Goal: Complete application form: Complete application form

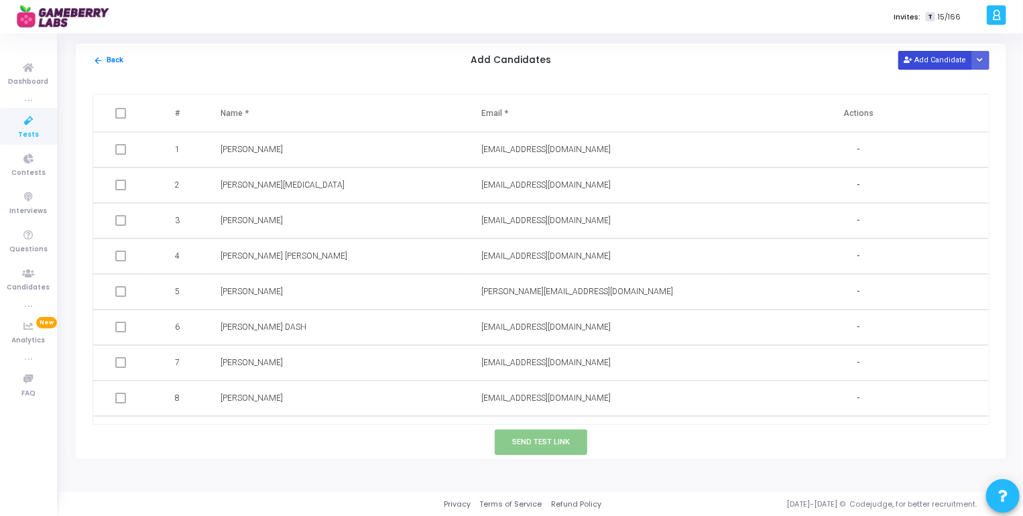
click at [937, 60] on button "Add Candidate" at bounding box center [935, 60] width 74 height 18
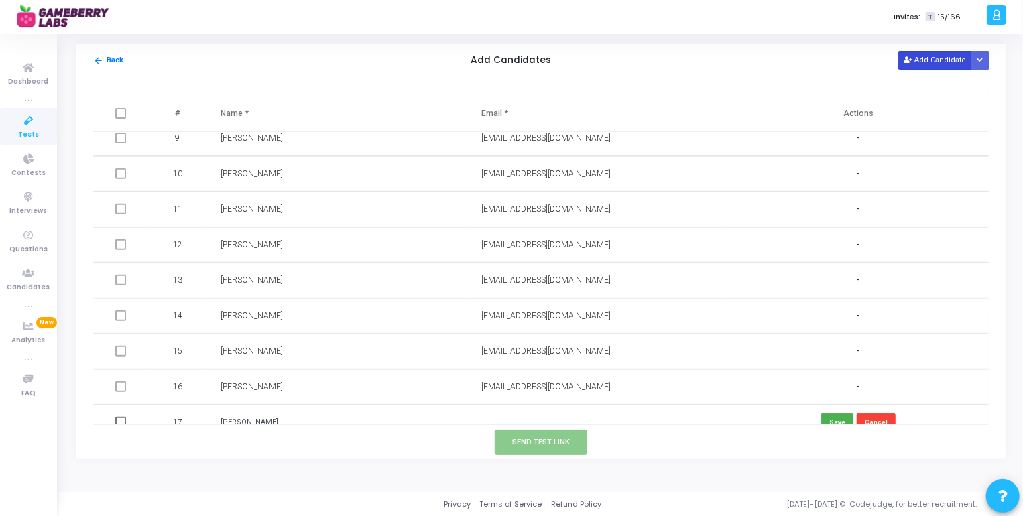
scroll to position [311, 0]
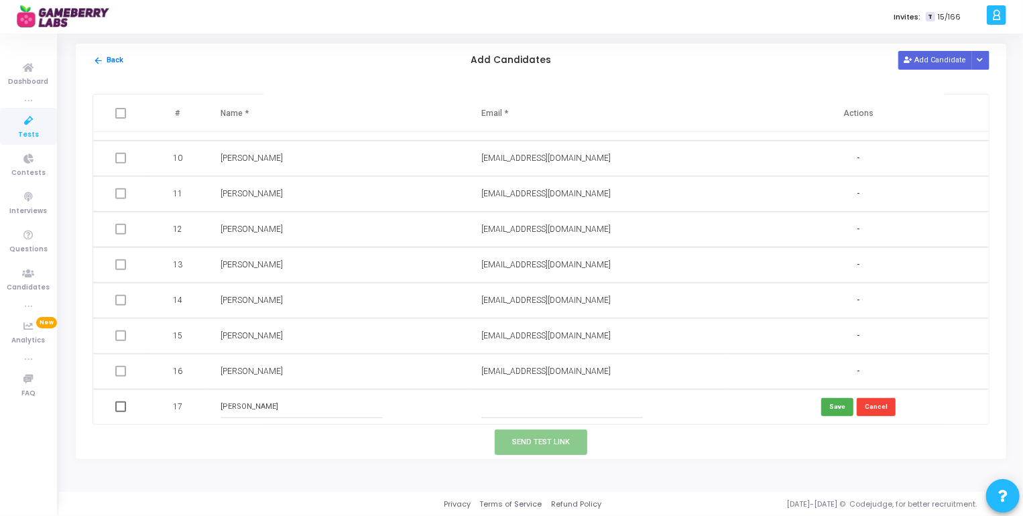
click at [273, 422] on td "[PERSON_NAME]" at bounding box center [337, 407] width 261 height 36
click at [272, 407] on input "[PERSON_NAME]" at bounding box center [301, 407] width 162 height 22
type input "[PERSON_NAME]"
click at [503, 409] on input "text" at bounding box center [562, 407] width 162 height 22
paste input "[EMAIL_ADDRESS][DOMAIN_NAME]"
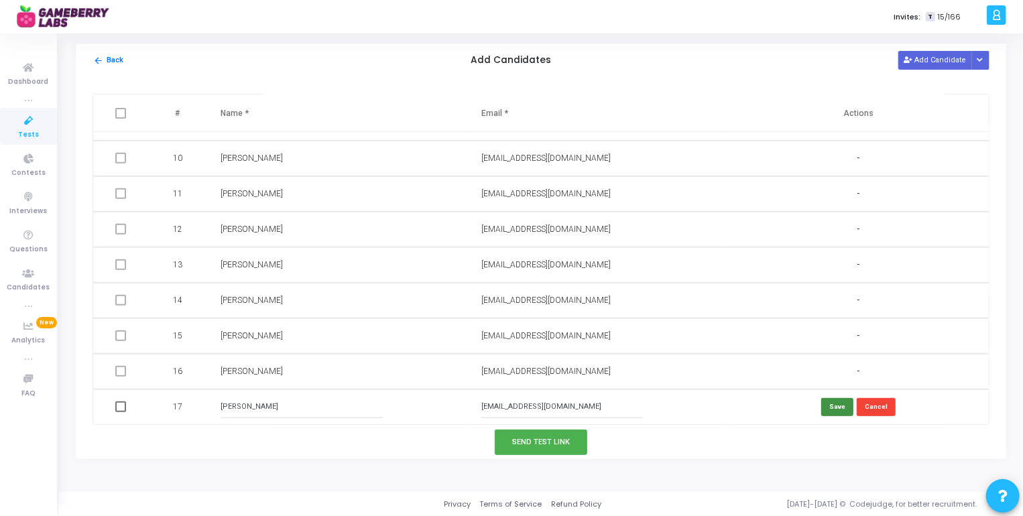
type input "[EMAIL_ADDRESS][DOMAIN_NAME]"
click at [831, 403] on button "Save" at bounding box center [837, 407] width 32 height 18
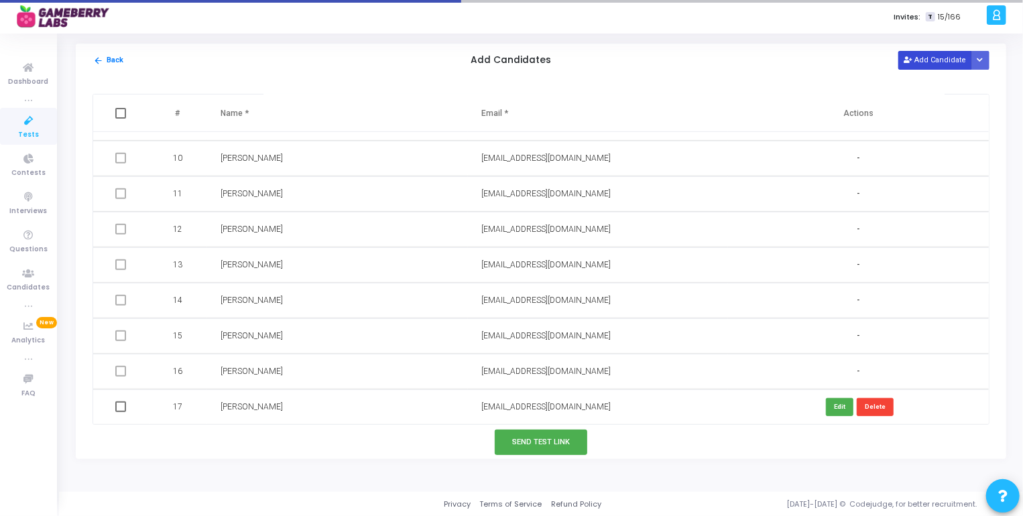
click at [938, 61] on button "Add Candidate" at bounding box center [935, 60] width 74 height 18
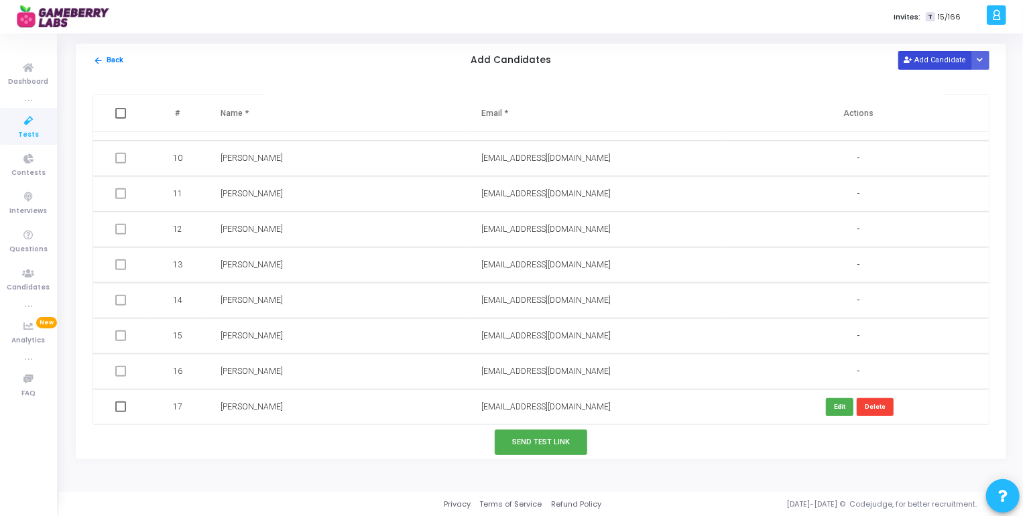
scroll to position [346, 0]
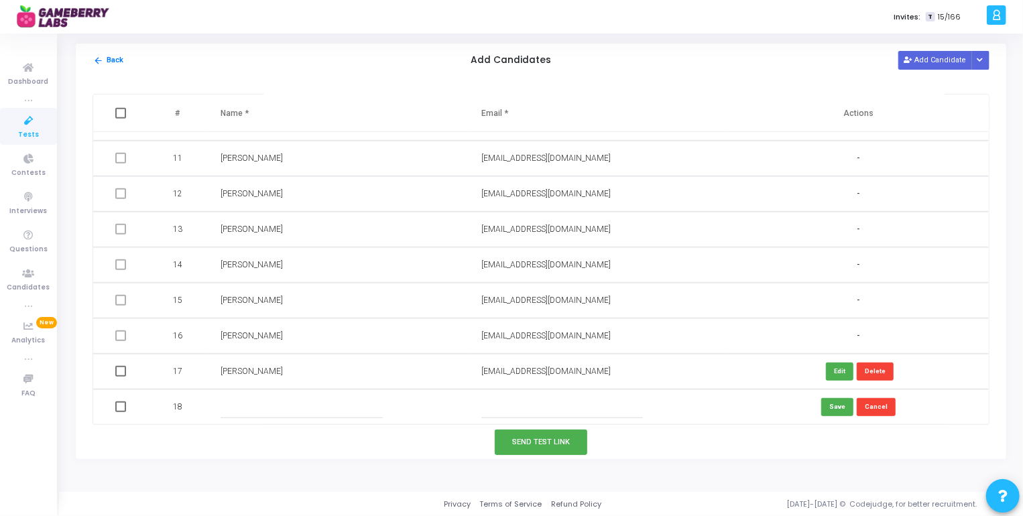
click at [306, 401] on input "text" at bounding box center [301, 407] width 162 height 22
type input "[PERSON_NAME]"
click at [552, 396] on input "text" at bounding box center [562, 407] width 162 height 22
paste input "[EMAIL_ADDRESS][DOMAIN_NAME]"
type input "[EMAIL_ADDRESS][DOMAIN_NAME]"
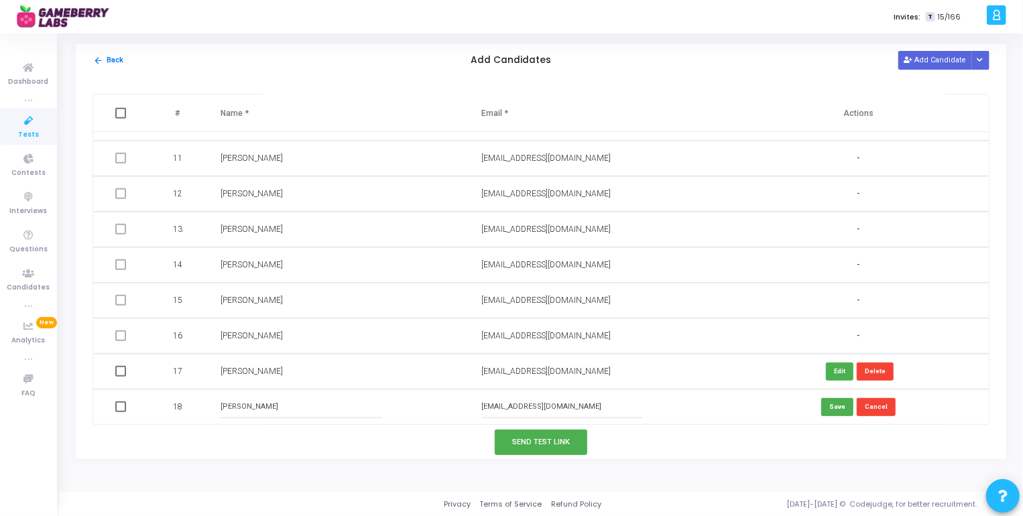
click at [255, 406] on input "[PERSON_NAME]" at bounding box center [301, 407] width 162 height 22
type input "[PERSON_NAME]"
click at [828, 413] on button "Save" at bounding box center [837, 407] width 32 height 18
click at [930, 62] on button "Add Candidate" at bounding box center [935, 60] width 74 height 18
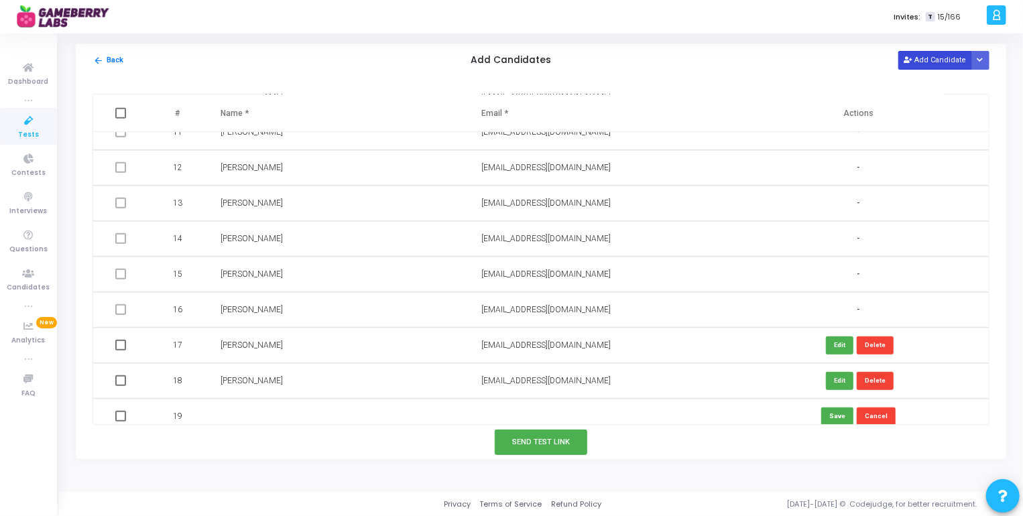
scroll to position [382, 0]
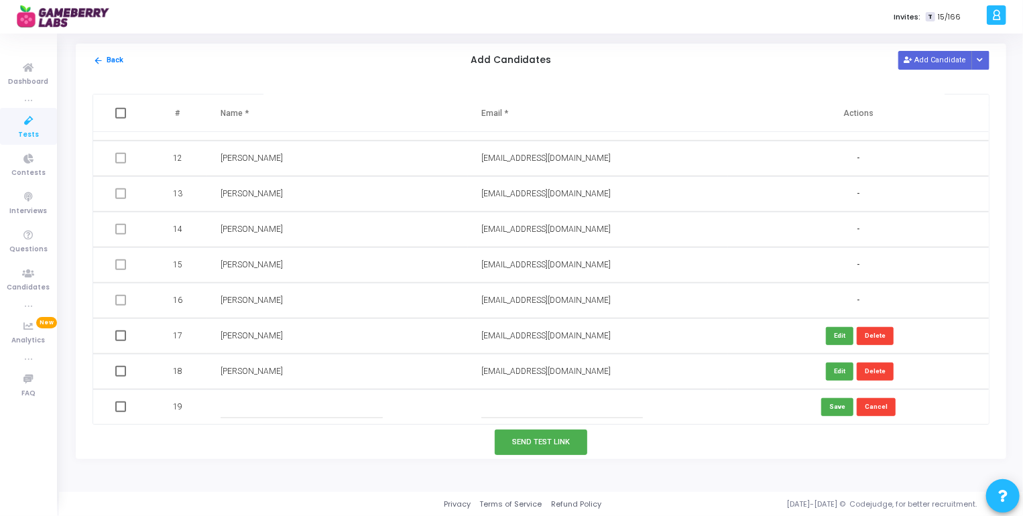
click at [279, 405] on input "text" at bounding box center [301, 407] width 162 height 22
paste input "[PERSON_NAME]"
type input "[PERSON_NAME]"
click at [523, 408] on input "text" at bounding box center [562, 407] width 162 height 22
paste input "[EMAIL_ADDRESS][DOMAIN_NAME]"
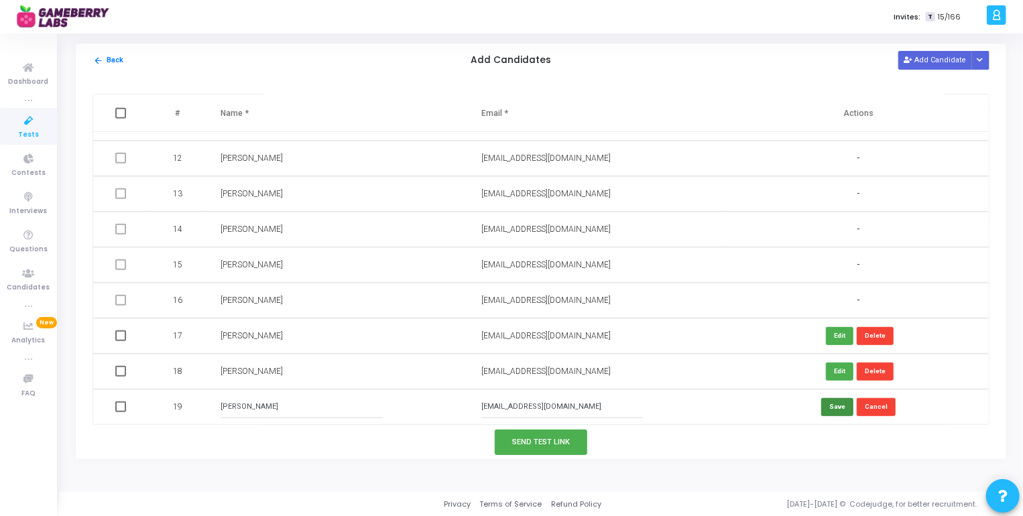
type input "[EMAIL_ADDRESS][DOMAIN_NAME]"
click at [839, 405] on button "Save" at bounding box center [837, 407] width 32 height 18
click at [945, 58] on button "Add Candidate" at bounding box center [935, 60] width 74 height 18
click at [261, 411] on input "text" at bounding box center [301, 407] width 162 height 22
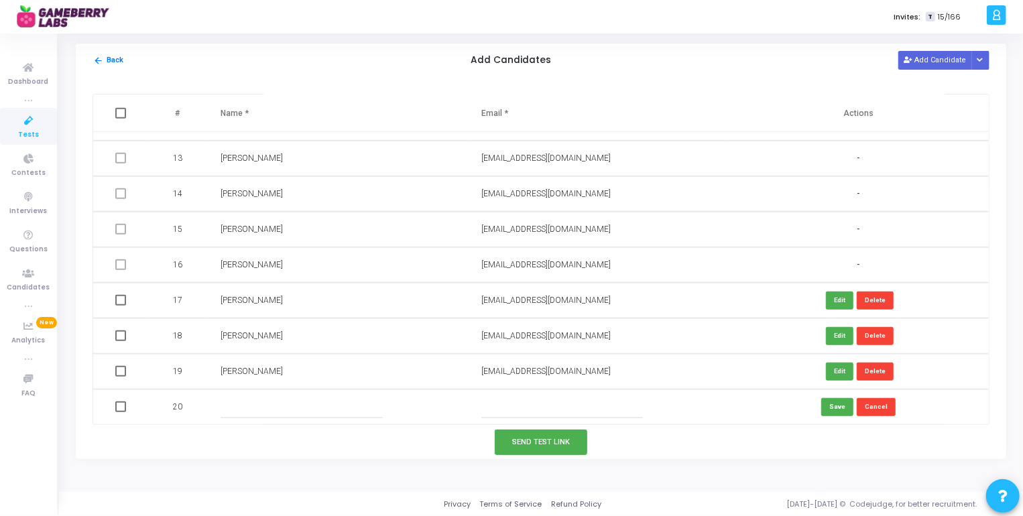
click at [287, 410] on input "text" at bounding box center [301, 407] width 162 height 22
paste input "[PERSON_NAME]"
type input "[PERSON_NAME]"
click at [556, 407] on input "text" at bounding box center [562, 407] width 162 height 22
paste input "[EMAIL_ADDRESS][DOMAIN_NAME]"
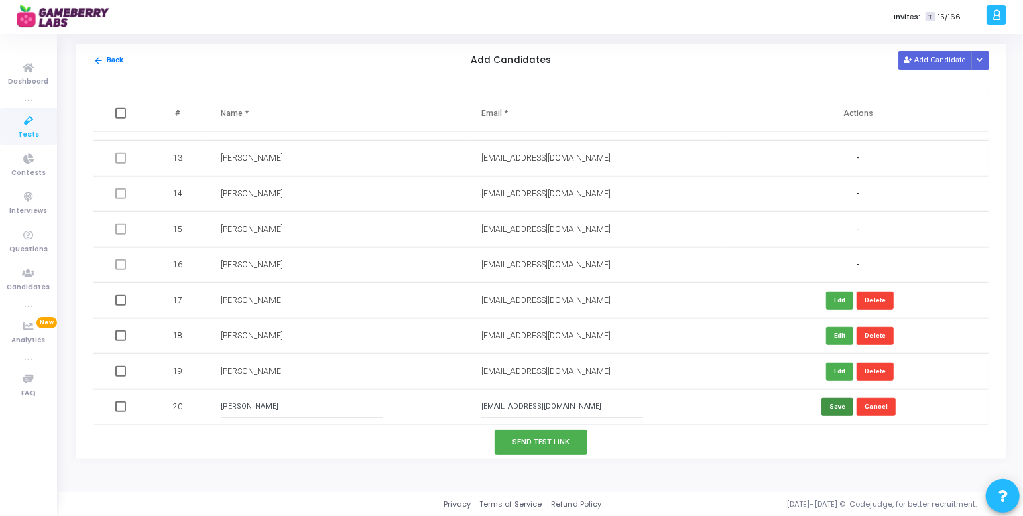
type input "[EMAIL_ADDRESS][DOMAIN_NAME]"
click at [833, 406] on button "Save" at bounding box center [837, 407] width 32 height 18
click at [944, 63] on button "Add Candidate" at bounding box center [935, 60] width 74 height 18
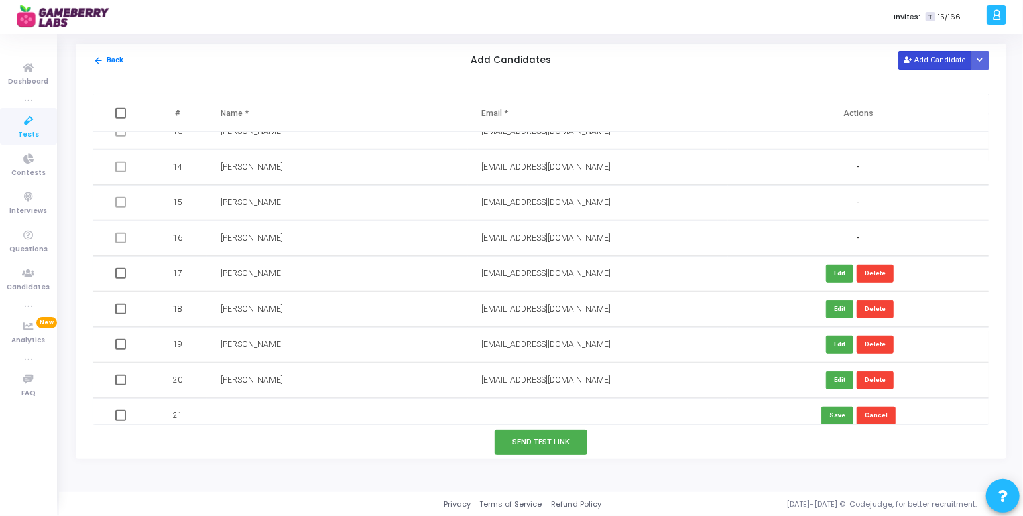
scroll to position [453, 0]
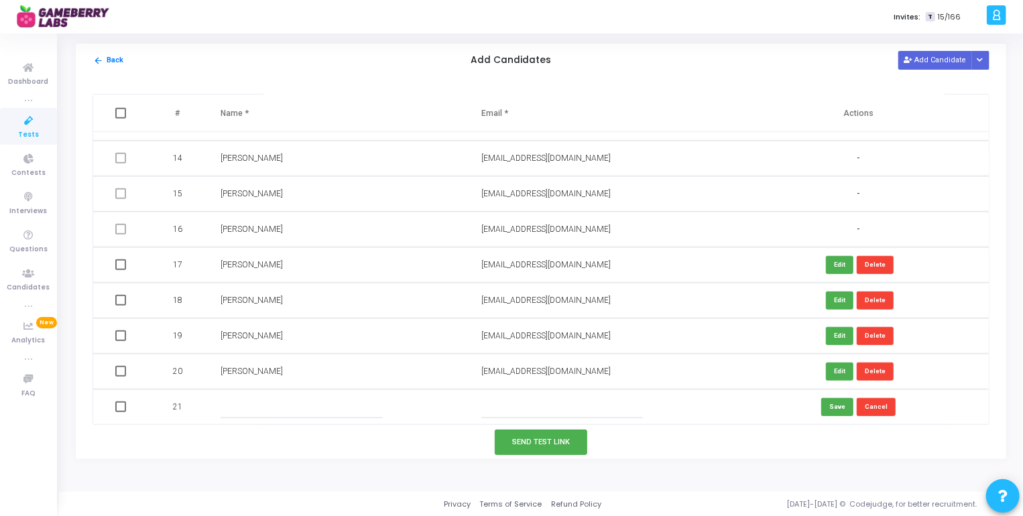
click at [256, 403] on input "text" at bounding box center [301, 407] width 162 height 22
paste input "[PERSON_NAME]"
type input "[PERSON_NAME]"
click at [548, 407] on input "text" at bounding box center [562, 407] width 162 height 22
click at [538, 407] on input "text" at bounding box center [562, 407] width 162 height 22
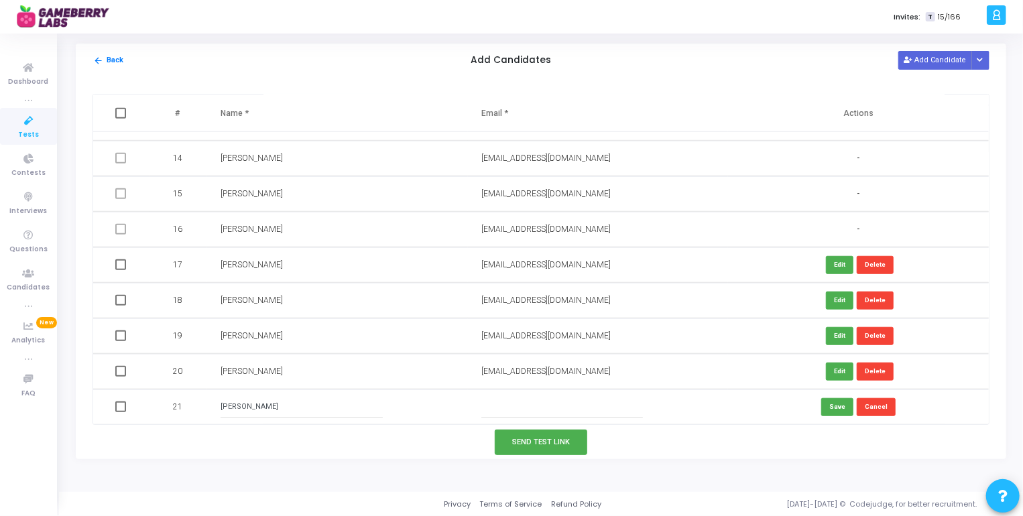
paste input "[EMAIL_ADDRESS][DOMAIN_NAME]"
type input "[EMAIL_ADDRESS][DOMAIN_NAME]"
click at [835, 404] on button "Save" at bounding box center [837, 407] width 32 height 18
click at [944, 58] on button "Add Candidate" at bounding box center [935, 60] width 74 height 18
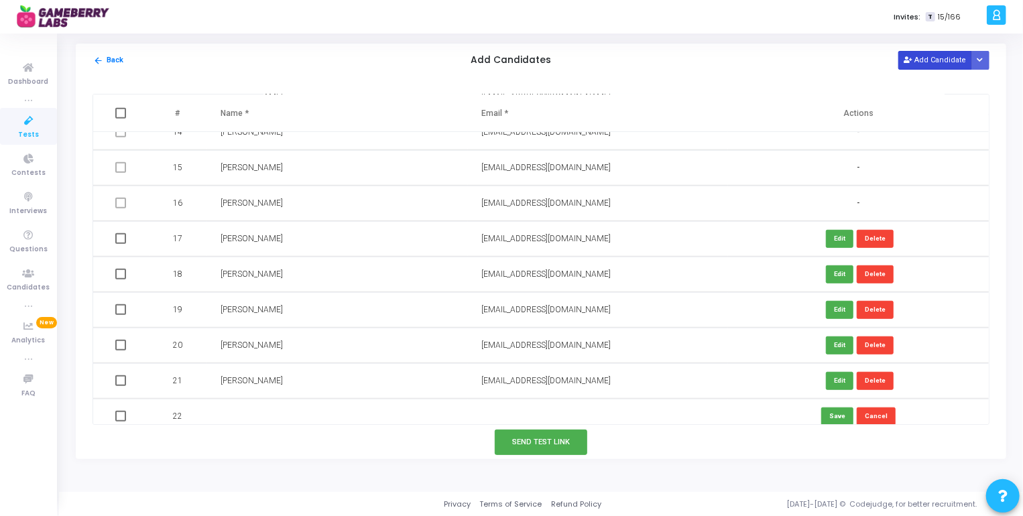
scroll to position [489, 0]
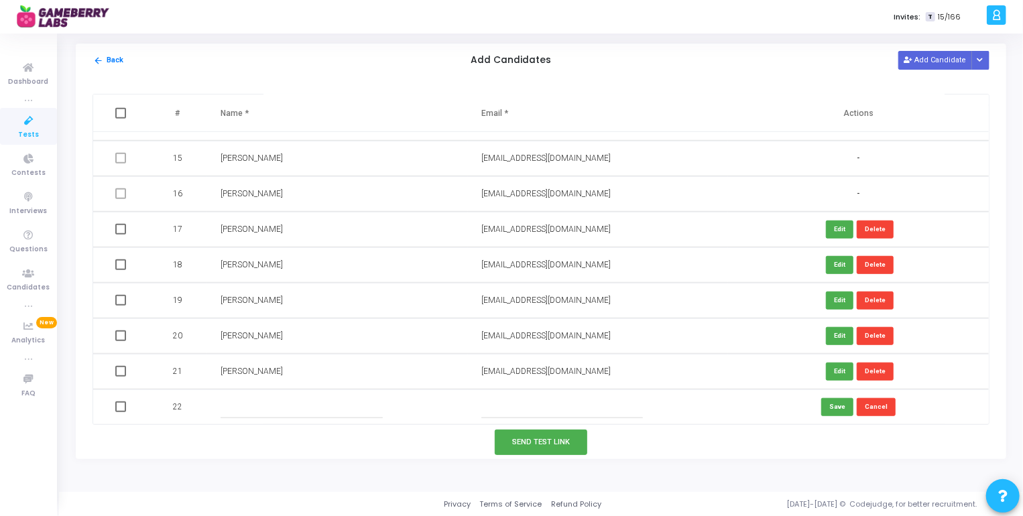
click at [347, 409] on input "text" at bounding box center [301, 407] width 162 height 22
type input "[PERSON_NAME]"
click at [532, 399] on input "text" at bounding box center [562, 407] width 162 height 22
click at [523, 416] on input "text" at bounding box center [562, 407] width 162 height 22
paste input "[EMAIL_ADDRESS][DOMAIN_NAME]"
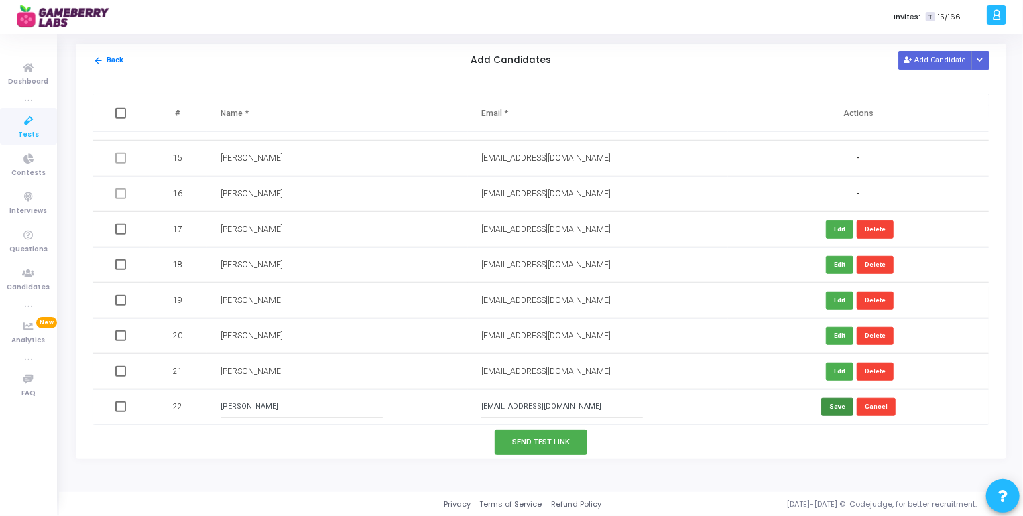
type input "[EMAIL_ADDRESS][DOMAIN_NAME]"
click at [836, 409] on button "Save" at bounding box center [837, 407] width 32 height 18
click at [937, 56] on button "Add Candidate" at bounding box center [935, 60] width 74 height 18
click at [245, 405] on input "text" at bounding box center [301, 407] width 162 height 22
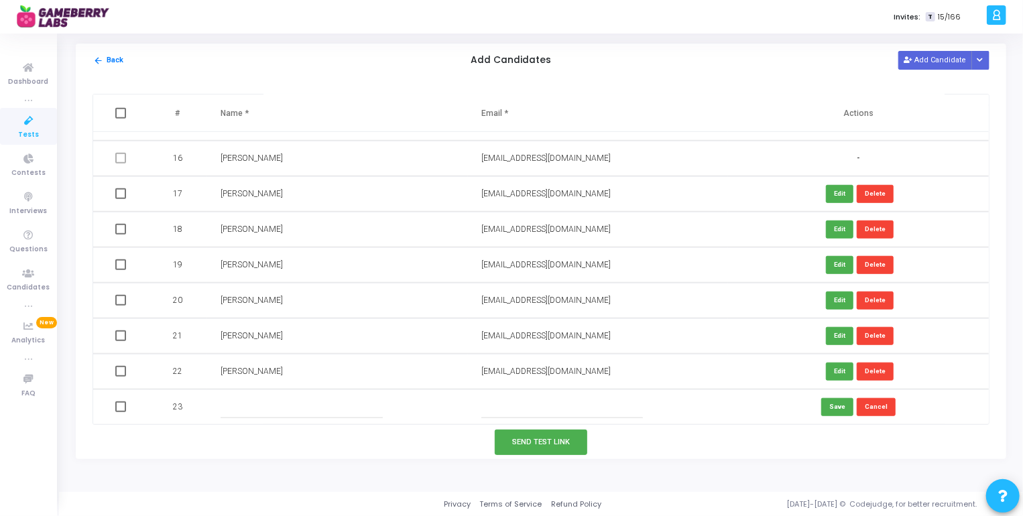
paste input "[PERSON_NAME]"
type input "[PERSON_NAME]"
click at [562, 400] on input "text" at bounding box center [562, 407] width 162 height 22
paste input "[EMAIL_ADDRESS][DOMAIN_NAME]"
type input "[EMAIL_ADDRESS][DOMAIN_NAME]"
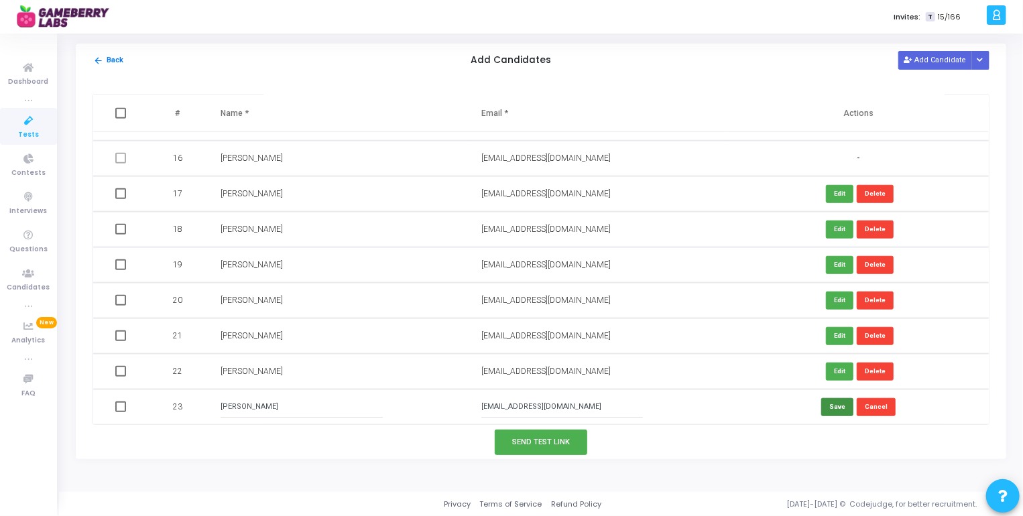
click at [838, 402] on button "Save" at bounding box center [837, 407] width 32 height 18
click at [928, 63] on button "Add Candidate" at bounding box center [935, 60] width 74 height 18
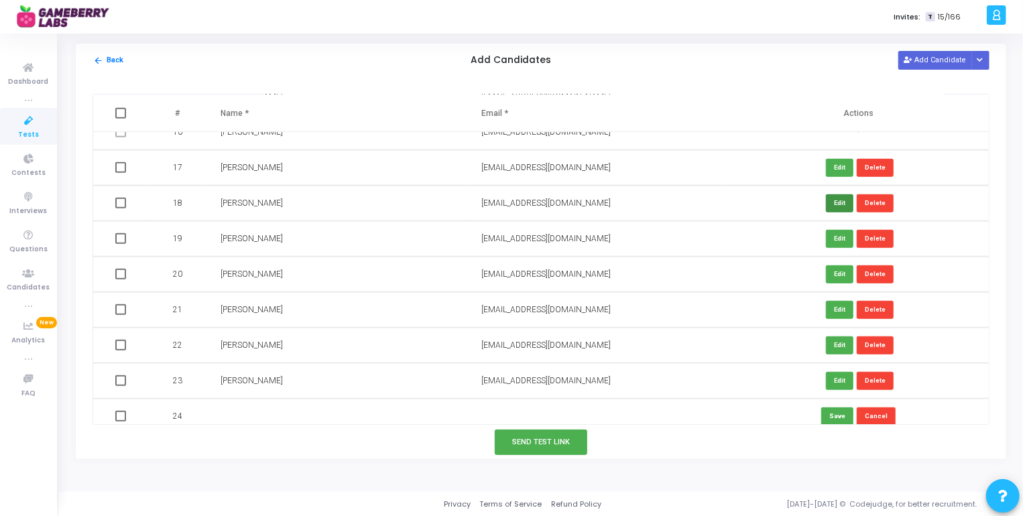
scroll to position [560, 0]
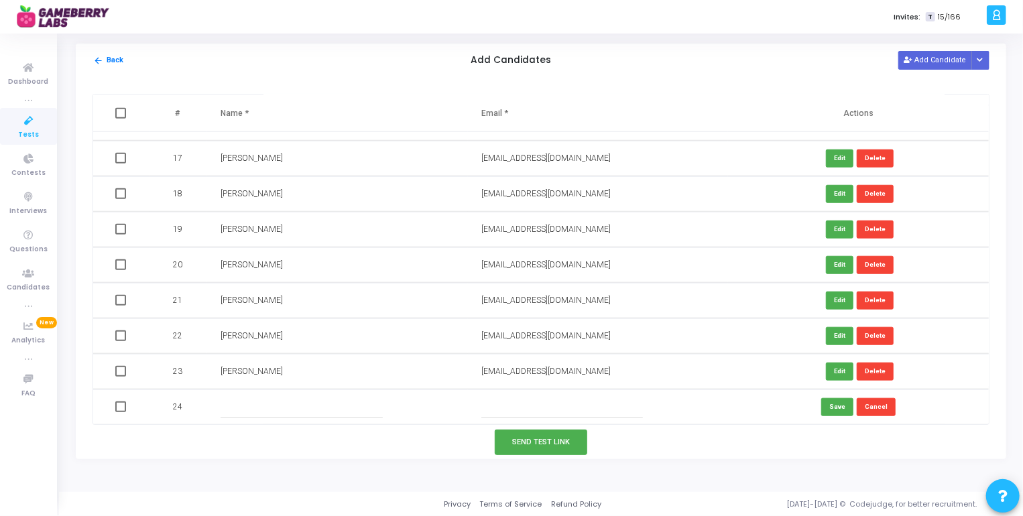
click at [230, 406] on input "text" at bounding box center [301, 407] width 162 height 22
click at [288, 396] on input "text" at bounding box center [301, 407] width 162 height 22
paste input "[PERSON_NAME]"
type input "[PERSON_NAME]"
click at [545, 401] on input "text" at bounding box center [562, 407] width 162 height 22
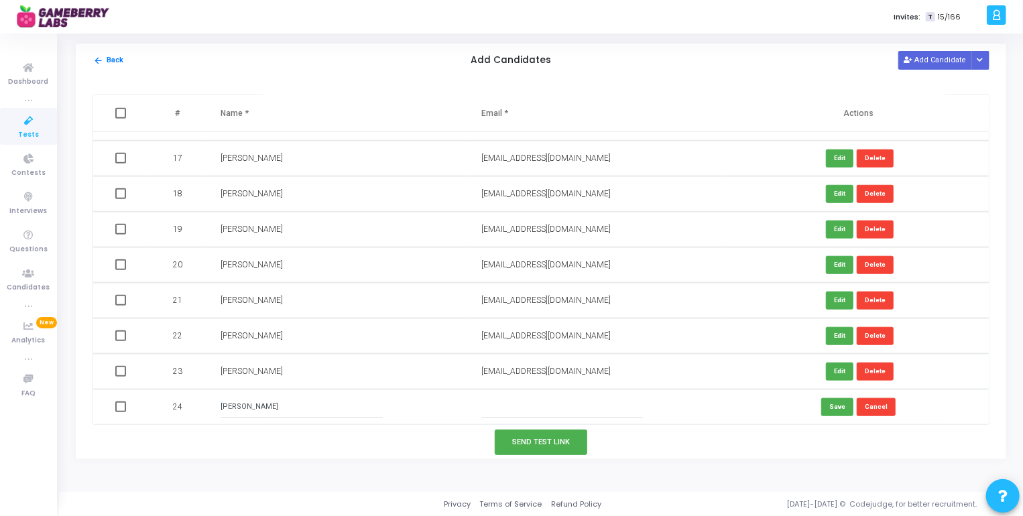
paste input "[EMAIL_ADDRESS][DOMAIN_NAME]"
type input "[EMAIL_ADDRESS][DOMAIN_NAME]"
click at [829, 405] on button "Save" at bounding box center [837, 407] width 32 height 18
click at [935, 59] on button "Add Candidate" at bounding box center [935, 60] width 74 height 18
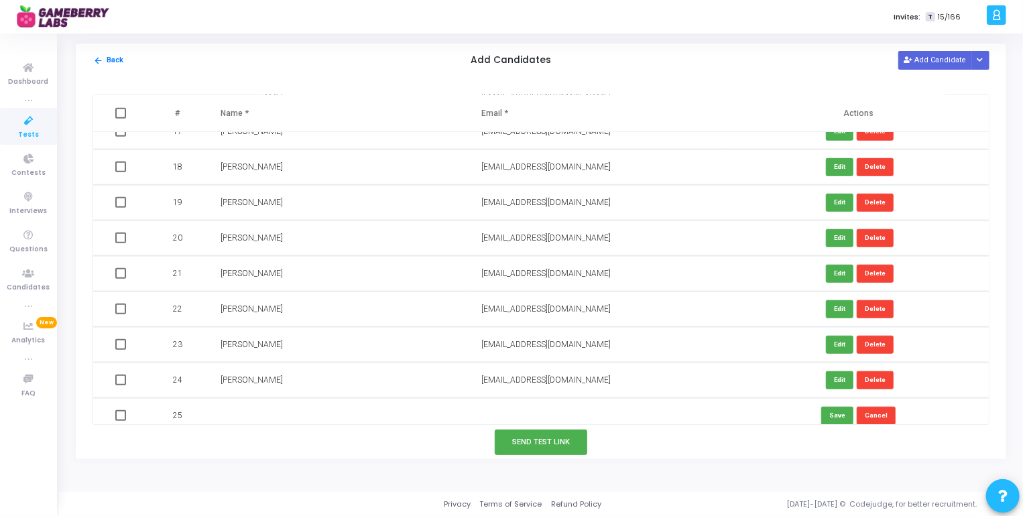
scroll to position [595, 0]
